Goal: Navigation & Orientation: Go to known website

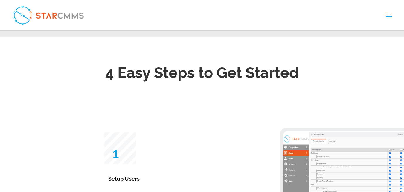
scroll to position [864, 0]
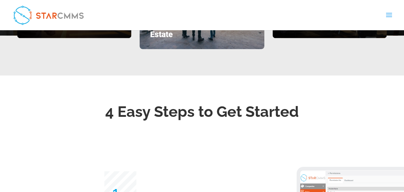
click at [0, 0] on link "العربية" at bounding box center [0, 0] width 0 height 0
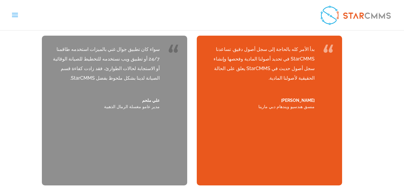
scroll to position [2364, 0]
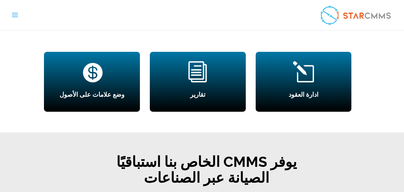
scroll to position [658, 0]
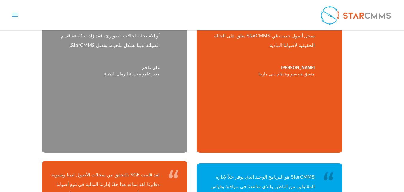
scroll to position [2352, 0]
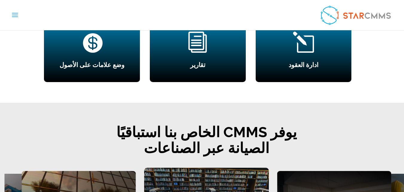
scroll to position [2364, 0]
